Goal: Information Seeking & Learning: Find specific fact

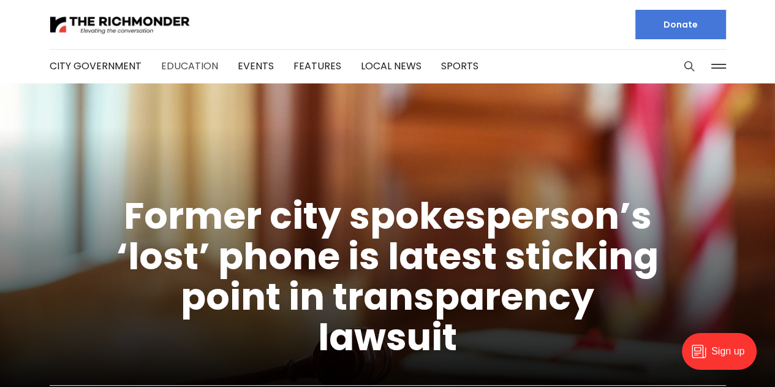
click at [186, 67] on link "Education" at bounding box center [189, 66] width 57 height 14
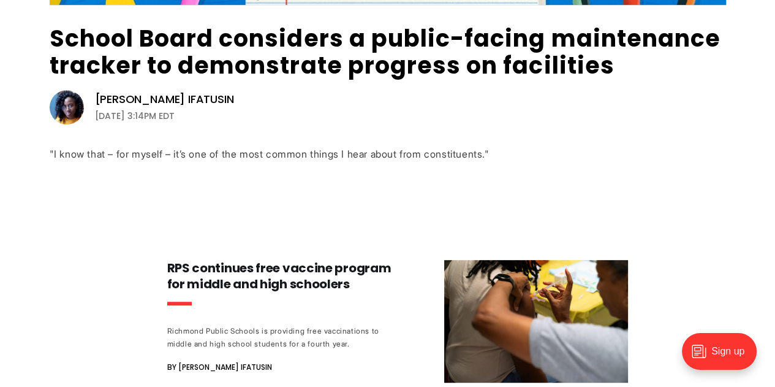
scroll to position [449, 0]
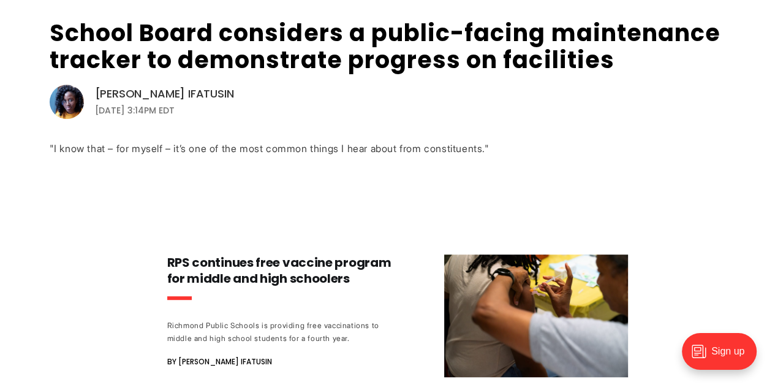
click at [180, 92] on link "[PERSON_NAME] Ifatusin" at bounding box center [164, 93] width 139 height 15
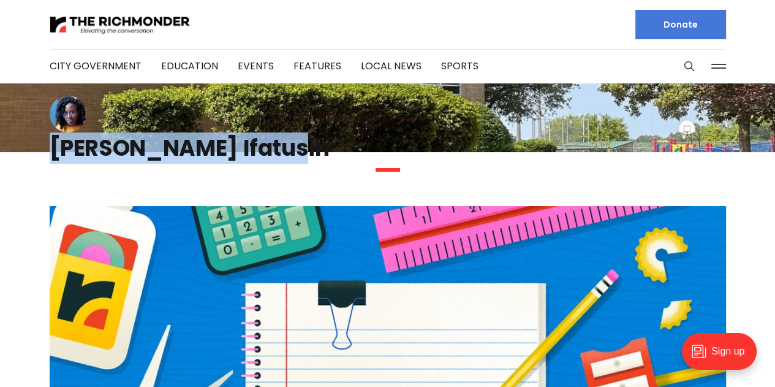
drag, startPoint x: 262, startPoint y: 144, endPoint x: 39, endPoint y: 154, distance: 223.2
click at [39, 154] on section "[PERSON_NAME] Ifatusin" at bounding box center [387, 139] width 715 height 86
copy h1 "[PERSON_NAME] Ifatusin"
